Goal: Information Seeking & Learning: Learn about a topic

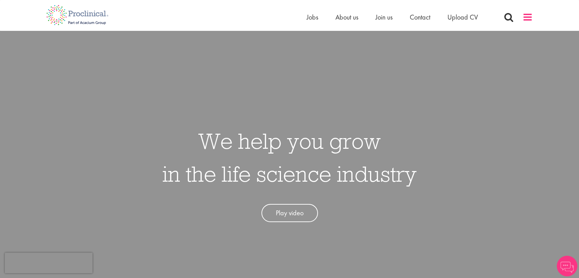
click at [528, 20] on span at bounding box center [527, 17] width 10 height 10
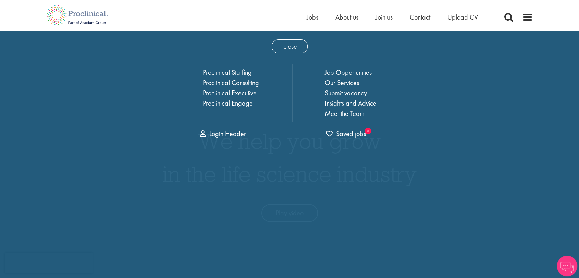
click at [364, 107] on li "Insights and Advice" at bounding box center [351, 103] width 52 height 10
click at [363, 103] on link "Insights and Advice" at bounding box center [351, 103] width 52 height 9
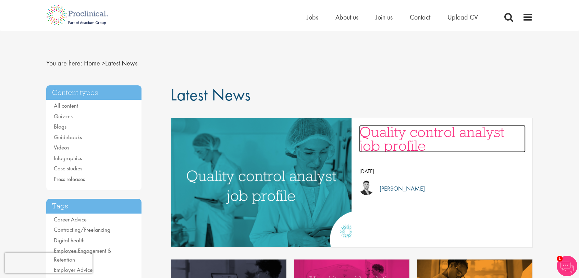
click at [415, 141] on h3 "Quality control analyst job profile" at bounding box center [442, 138] width 167 height 27
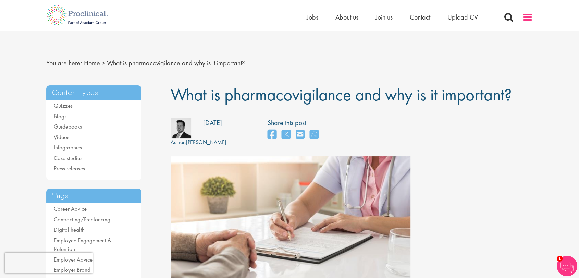
click at [530, 12] on span at bounding box center [527, 17] width 10 height 10
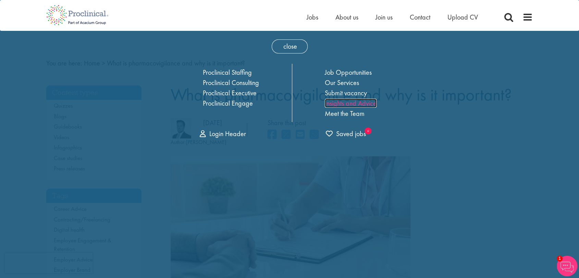
click at [348, 104] on link "Insights and Advice" at bounding box center [351, 103] width 52 height 9
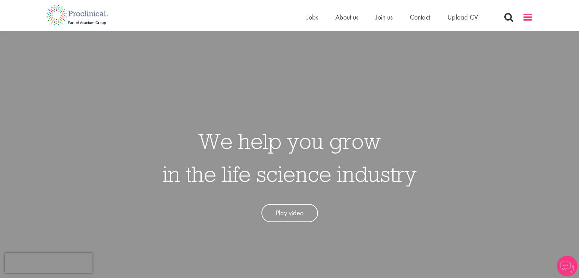
drag, startPoint x: 522, startPoint y: 25, endPoint x: 523, endPoint y: 21, distance: 4.3
click at [522, 25] on div "Home Jobs About us Join us Contact Upload CV" at bounding box center [420, 19] width 226 height 14
click at [523, 20] on span at bounding box center [527, 17] width 10 height 10
